Goal: Browse casually: Explore the website without a specific task or goal

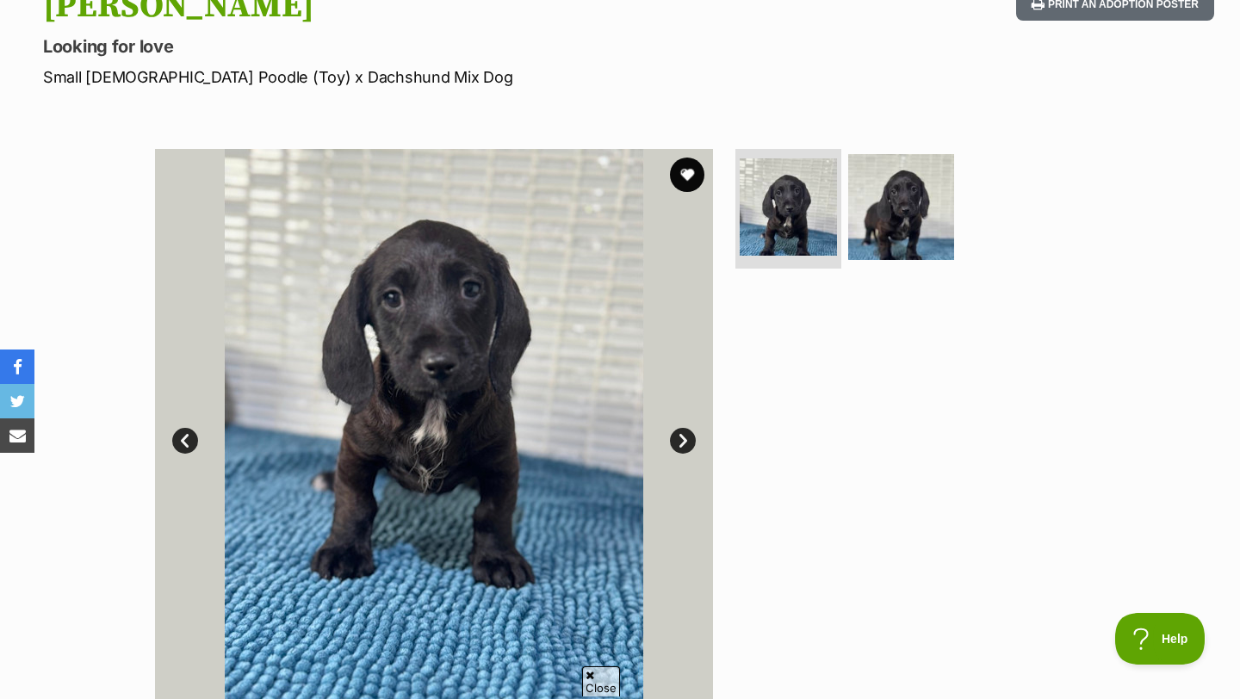
scroll to position [215, 0]
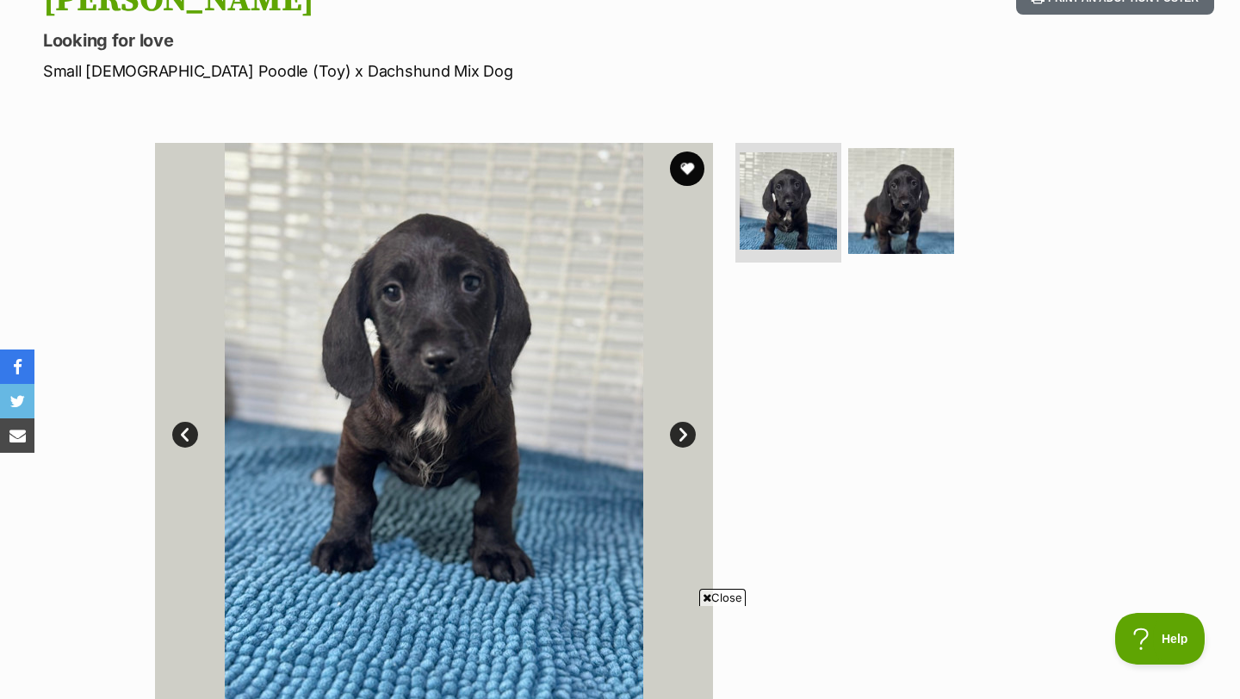
click at [680, 440] on link "Next" at bounding box center [683, 435] width 26 height 26
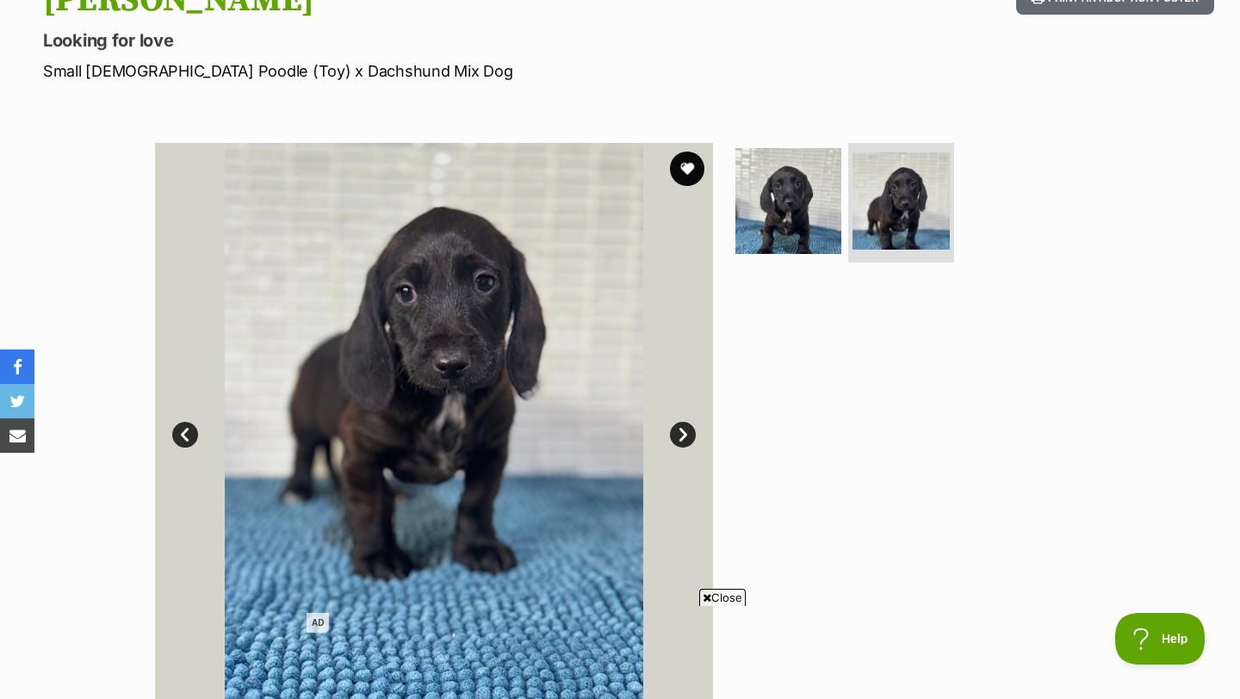
click at [680, 439] on link "Next" at bounding box center [683, 435] width 26 height 26
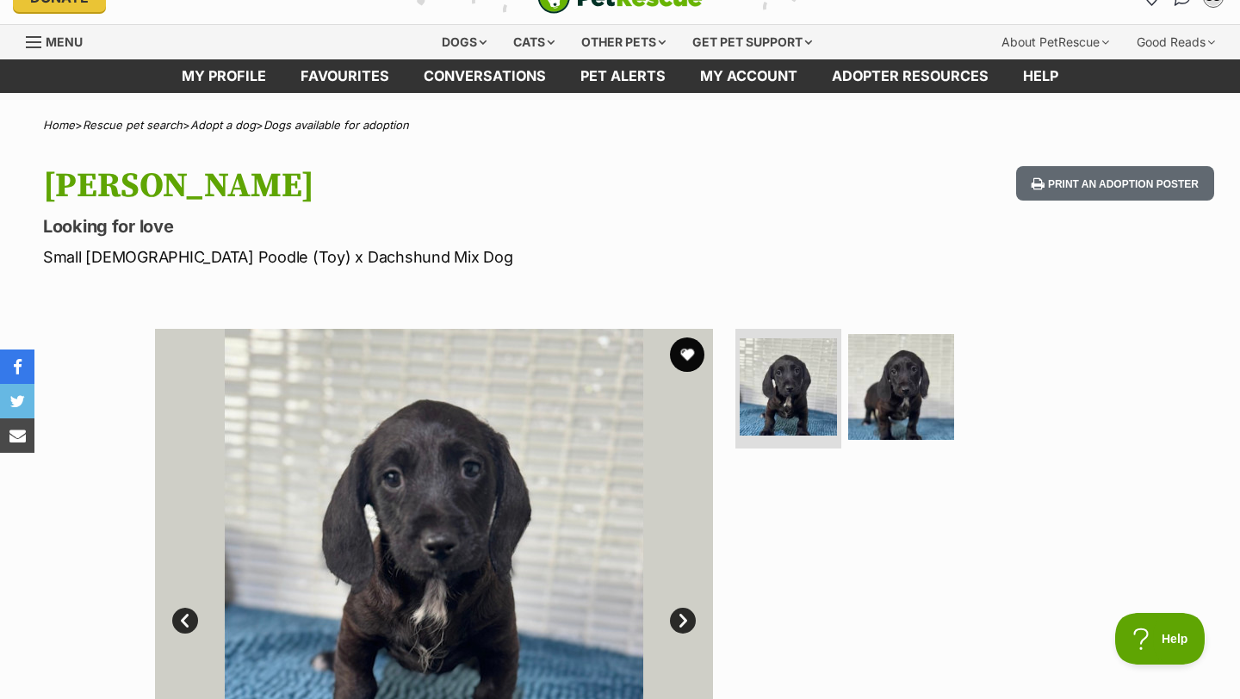
scroll to position [0, 0]
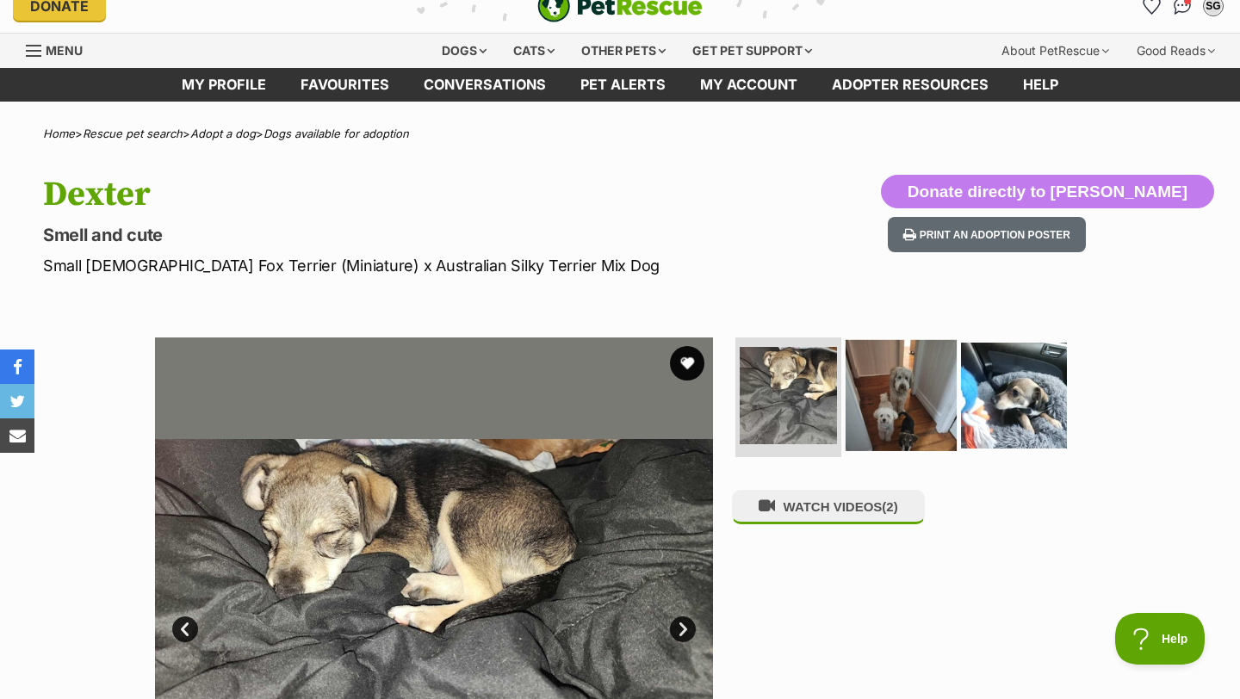
click at [903, 398] on img at bounding box center [901, 394] width 111 height 111
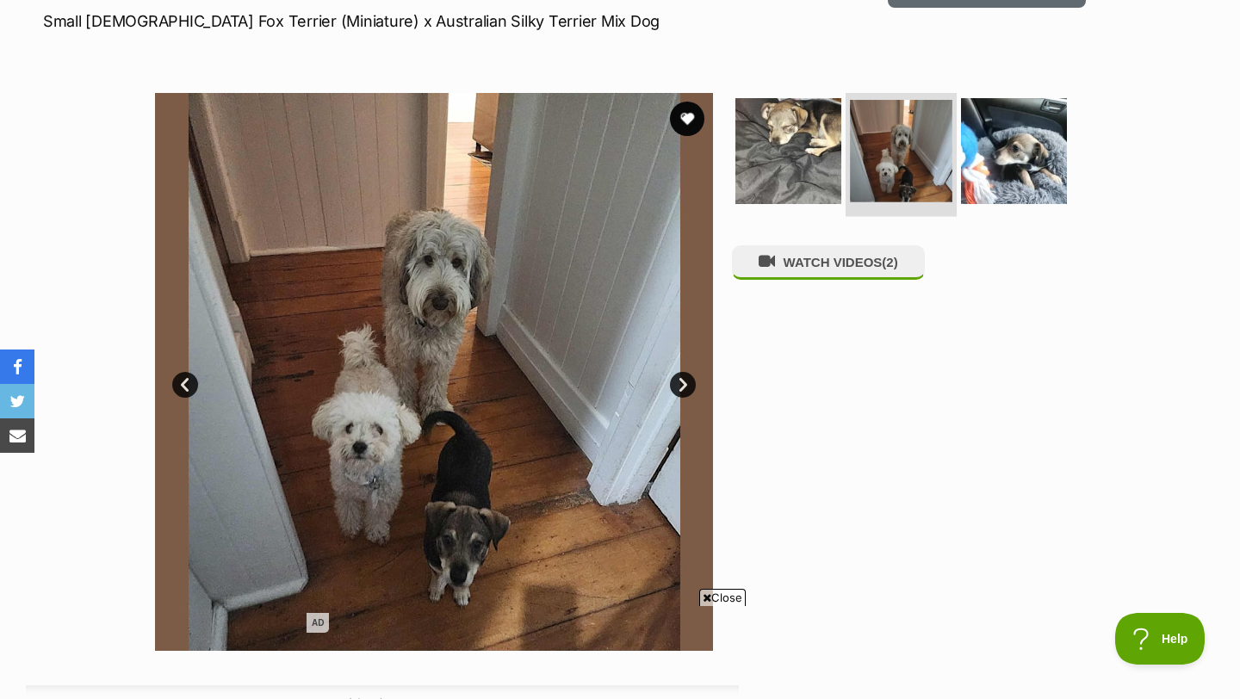
scroll to position [266, 0]
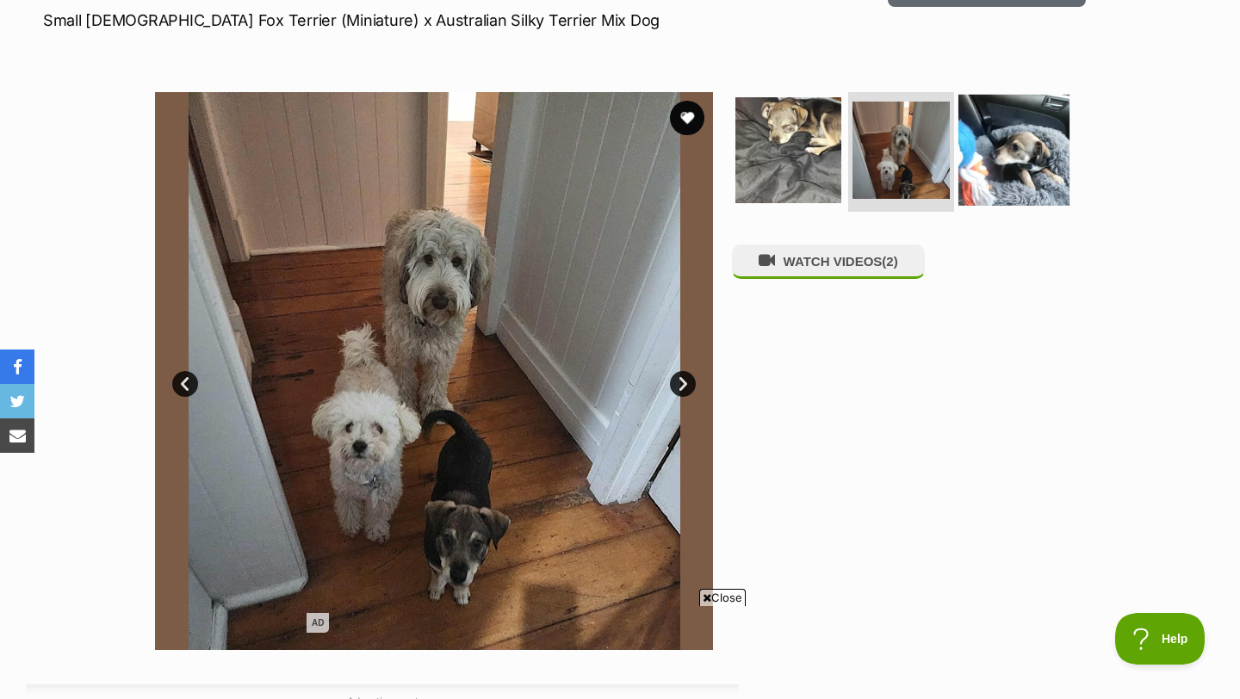
click at [1028, 158] on img at bounding box center [1014, 149] width 111 height 111
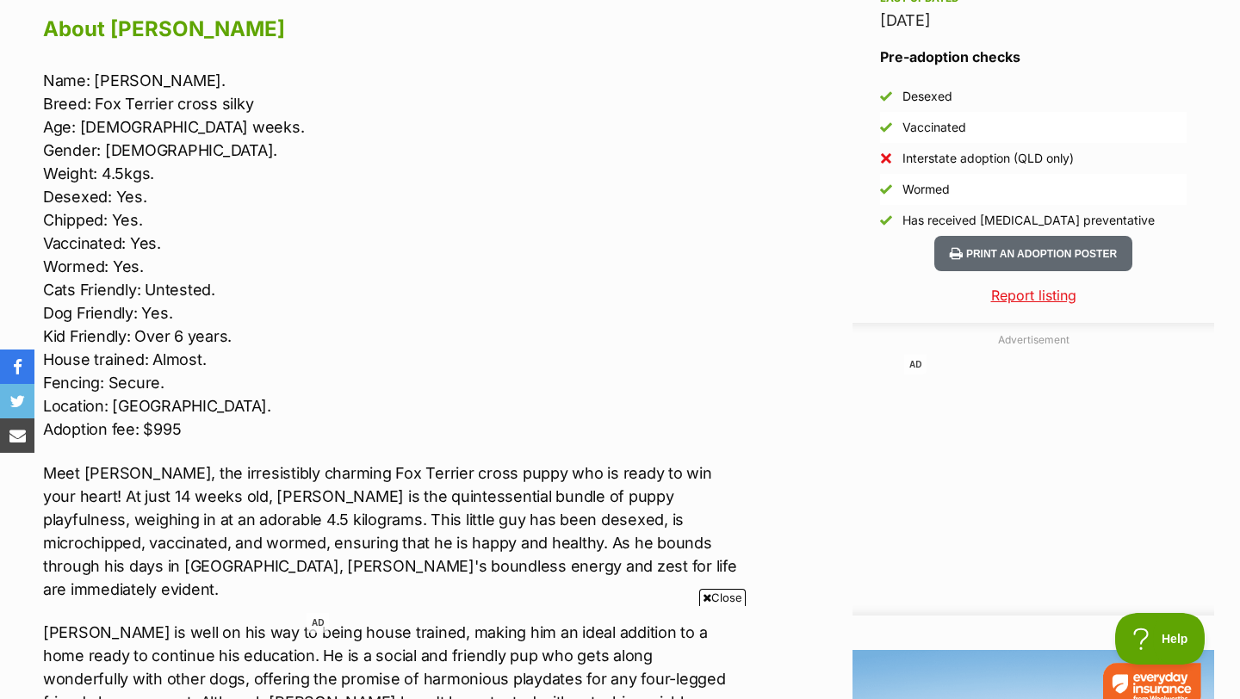
scroll to position [1535, 0]
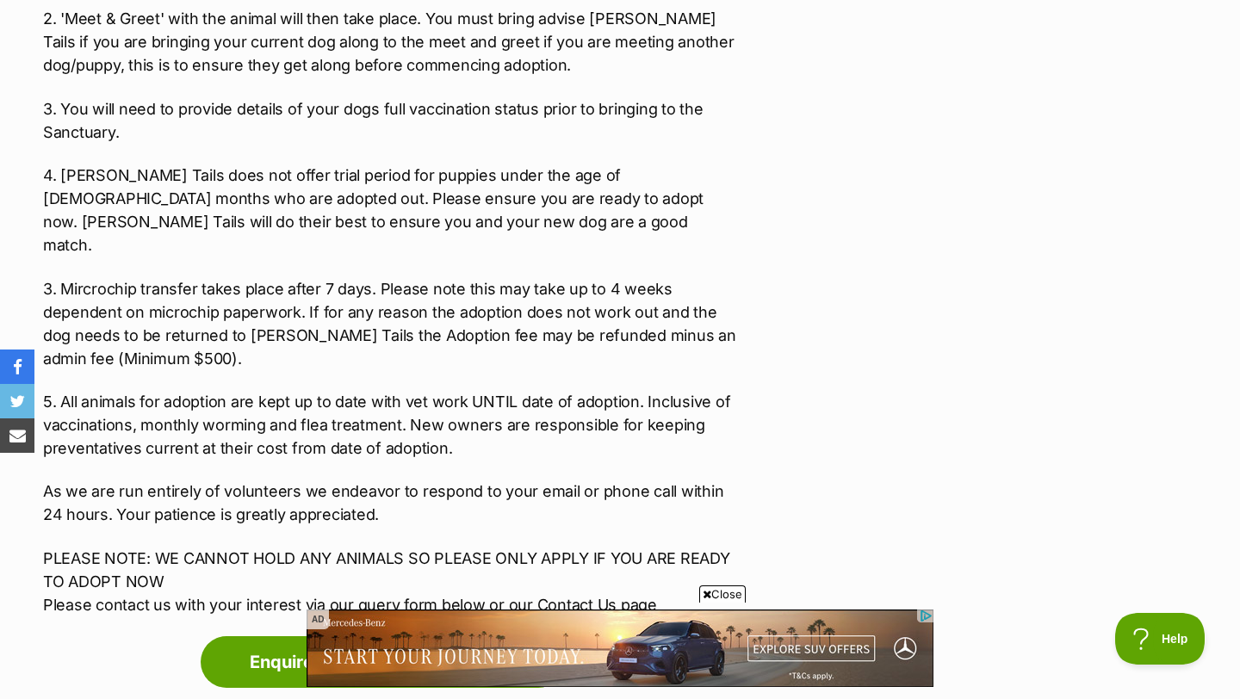
scroll to position [2628, 0]
